Goal: Information Seeking & Learning: Learn about a topic

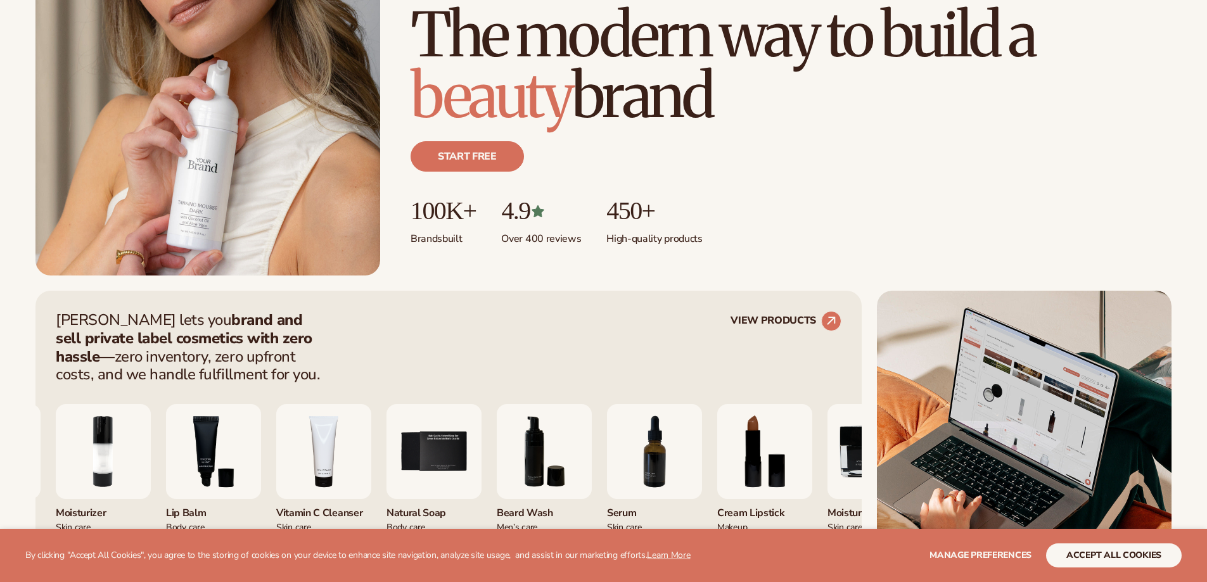
scroll to position [380, 0]
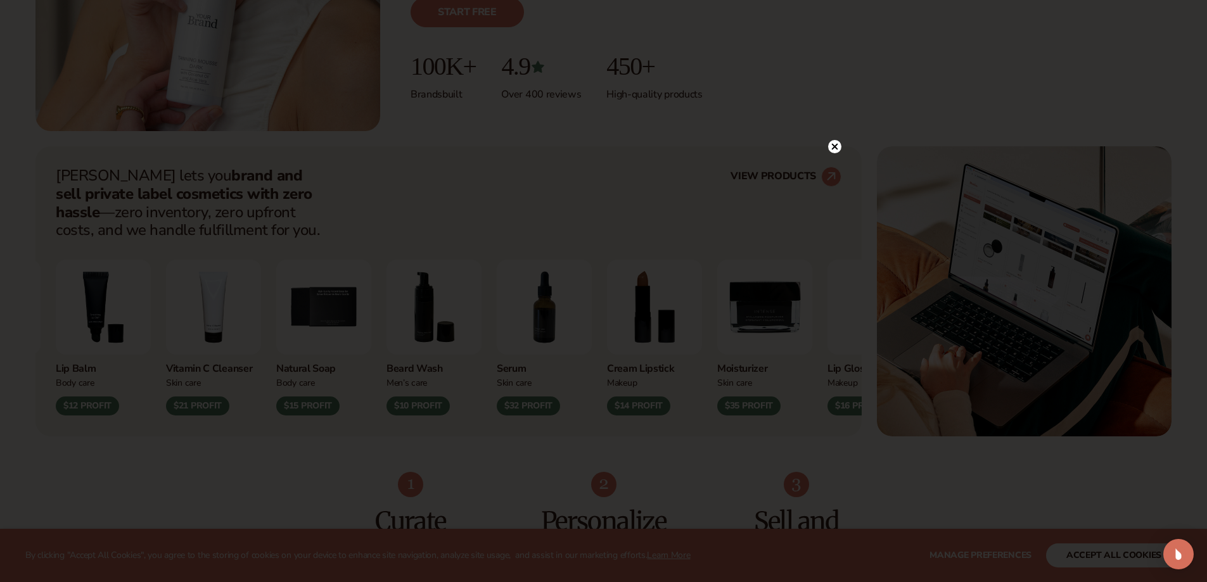
click at [832, 124] on div at bounding box center [603, 291] width 1207 height 582
click at [832, 148] on circle at bounding box center [834, 146] width 13 height 13
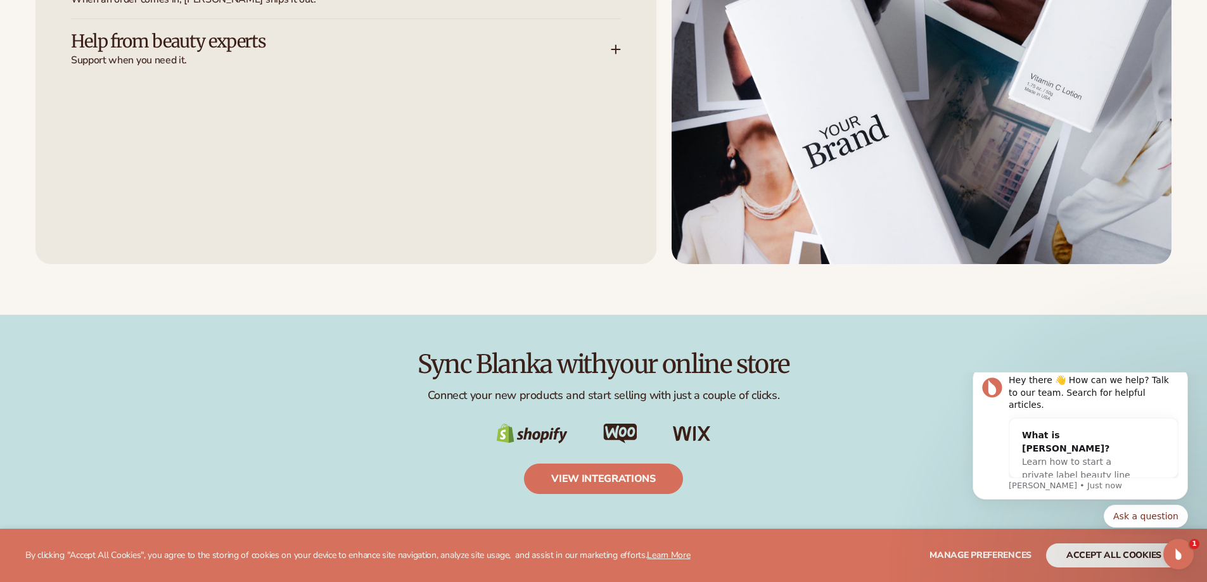
scroll to position [0, 0]
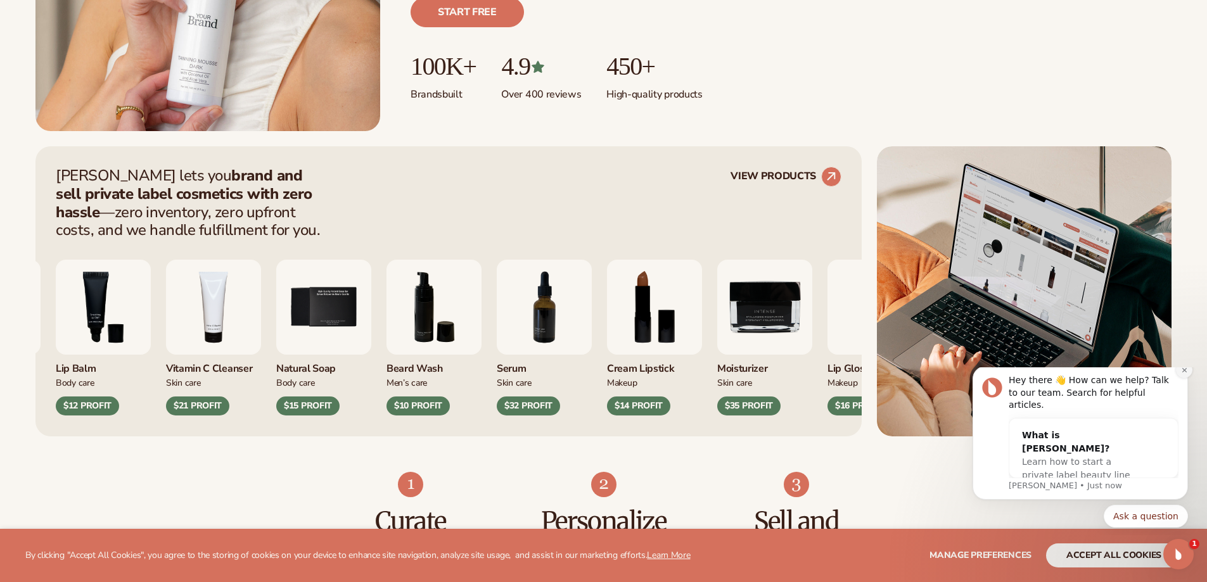
click at [1187, 374] on icon "Dismiss notification" at bounding box center [1184, 370] width 7 height 7
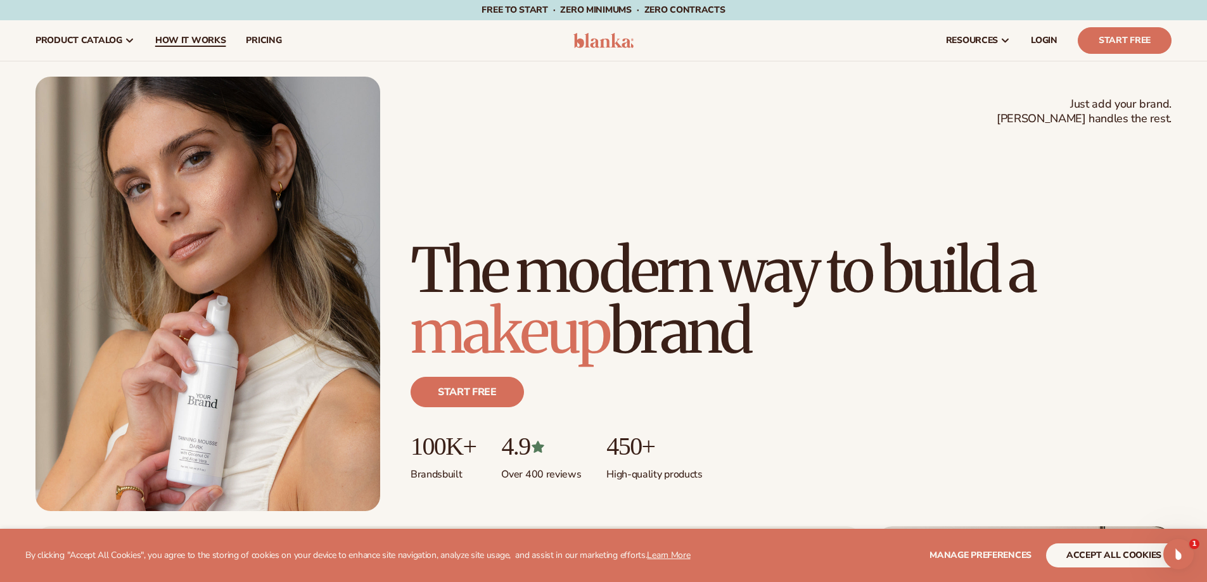
click at [205, 44] on span "How It Works" at bounding box center [190, 40] width 71 height 10
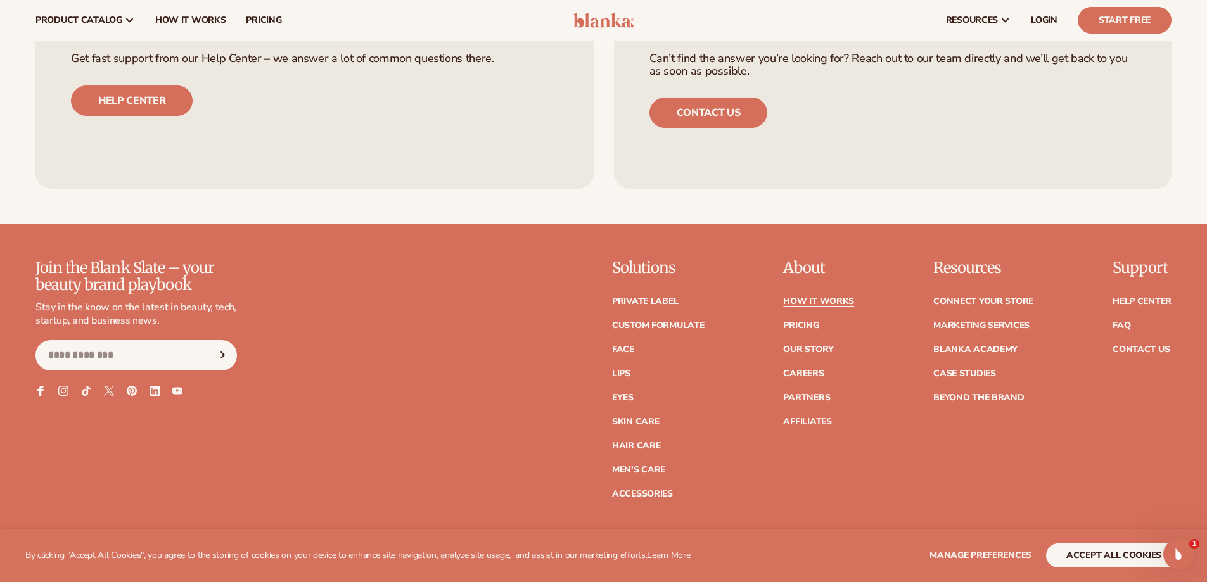
scroll to position [2725, 0]
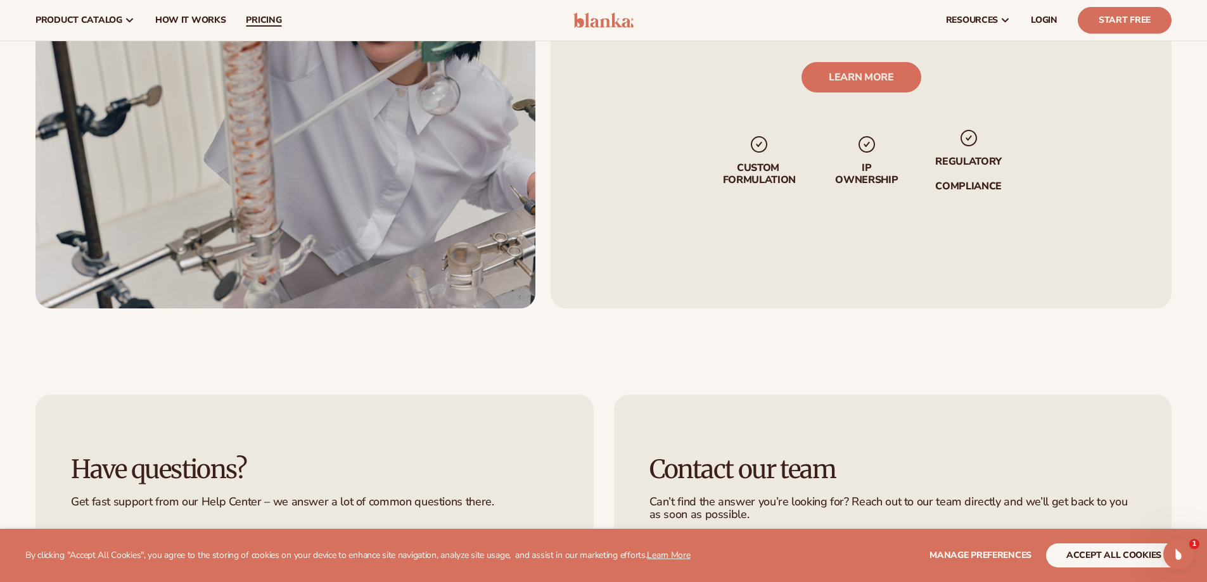
click at [265, 12] on link "pricing" at bounding box center [264, 20] width 56 height 41
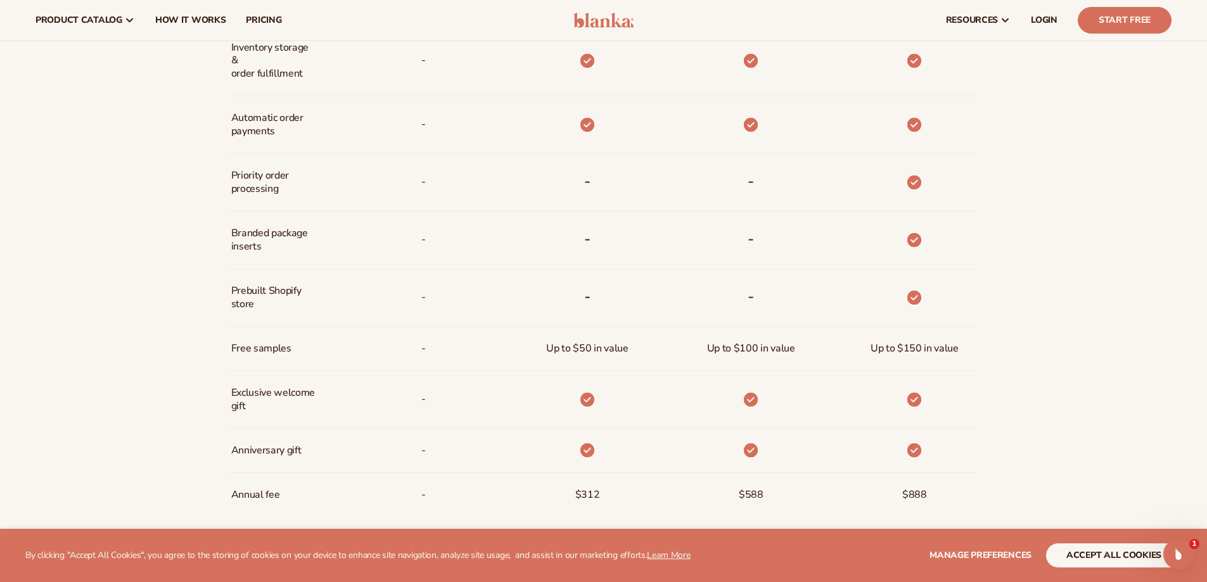
scroll to position [559, 0]
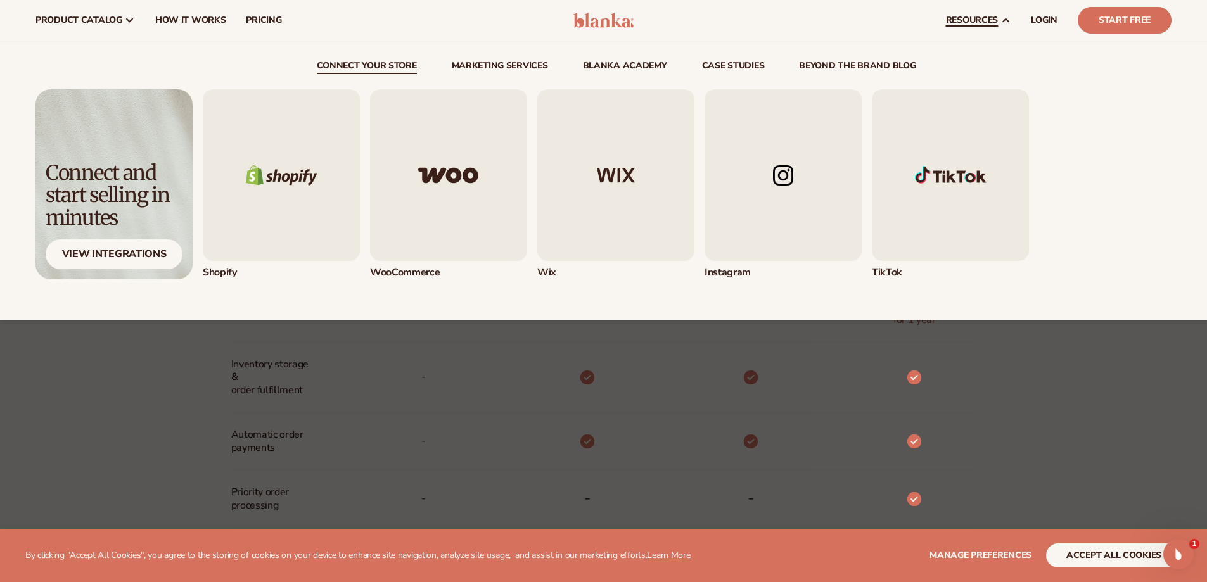
click at [307, 167] on img "1 / 5" at bounding box center [281, 175] width 157 height 172
click at [117, 179] on div "Connect and start selling in minutes" at bounding box center [114, 195] width 137 height 67
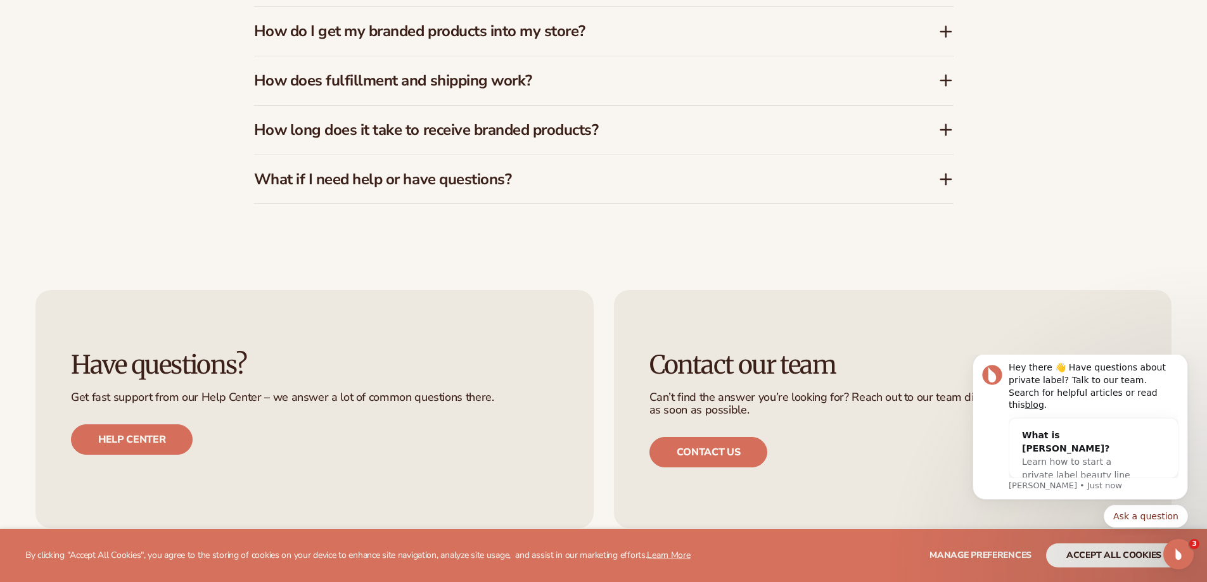
scroll to position [2714, 0]
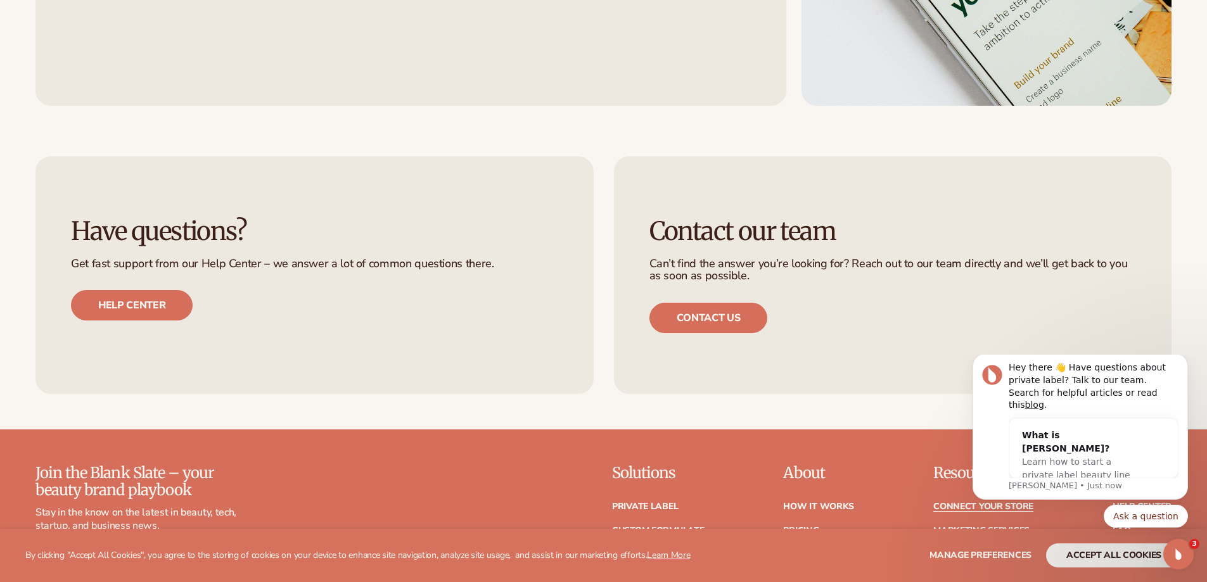
scroll to position [1704, 0]
